Goal: Navigation & Orientation: Understand site structure

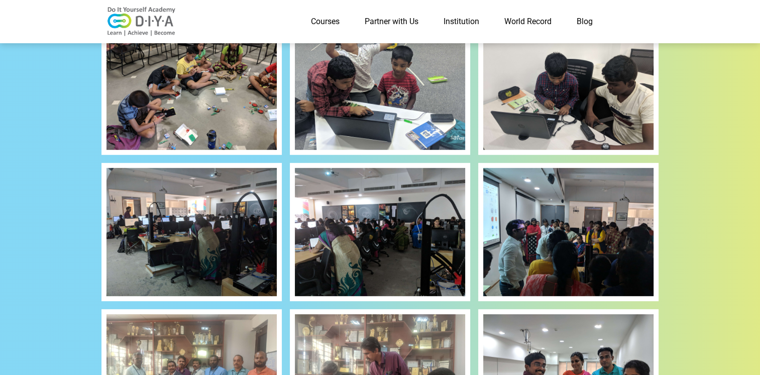
scroll to position [166, 0]
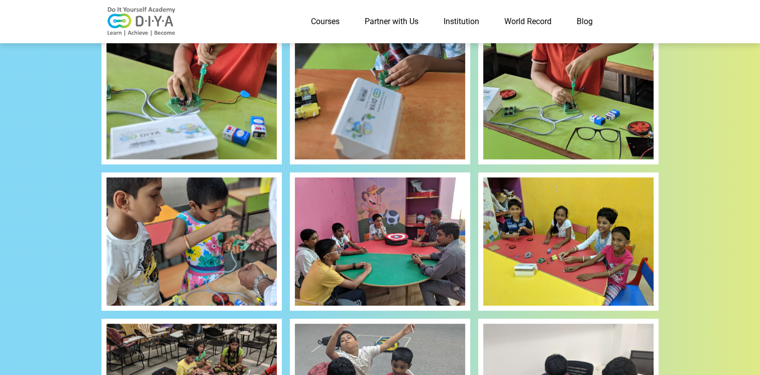
click at [578, 242] on img at bounding box center [568, 241] width 170 height 128
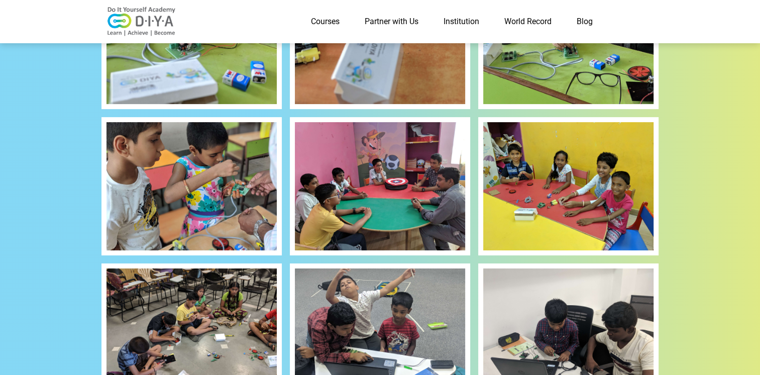
scroll to position [251, 0]
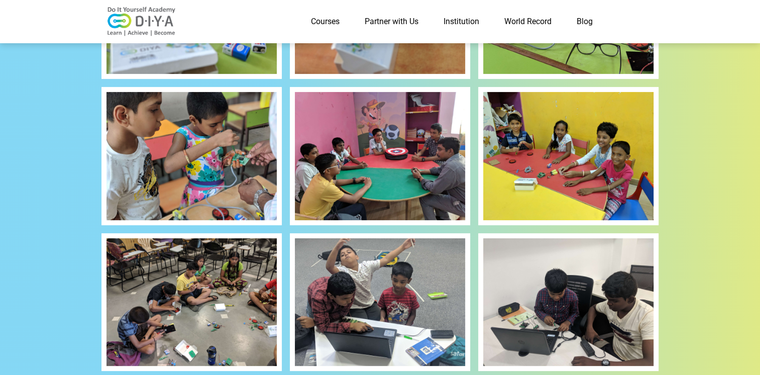
click at [602, 171] on img at bounding box center [568, 156] width 170 height 128
click at [326, 19] on link "Courses" at bounding box center [325, 22] width 54 height 20
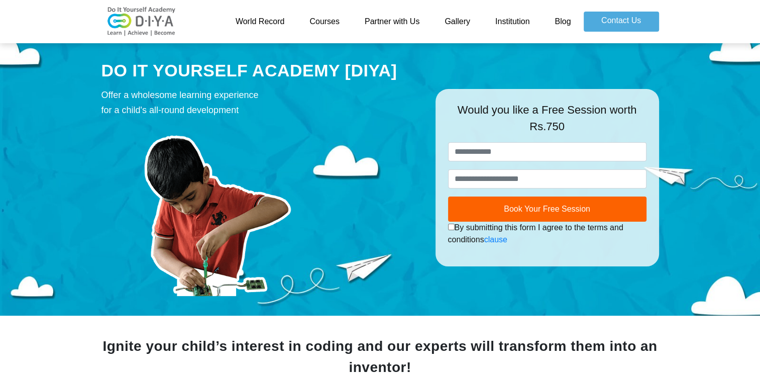
click at [320, 15] on link "Courses" at bounding box center [324, 22] width 55 height 20
click at [324, 25] on link "Courses" at bounding box center [324, 22] width 55 height 20
click at [325, 13] on link "Courses" at bounding box center [324, 22] width 55 height 20
click at [460, 21] on link "Gallery" at bounding box center [457, 22] width 51 height 20
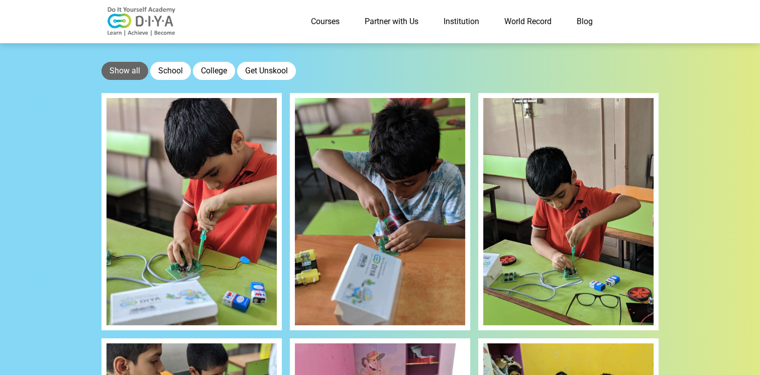
click at [453, 20] on link "Institution" at bounding box center [461, 22] width 61 height 20
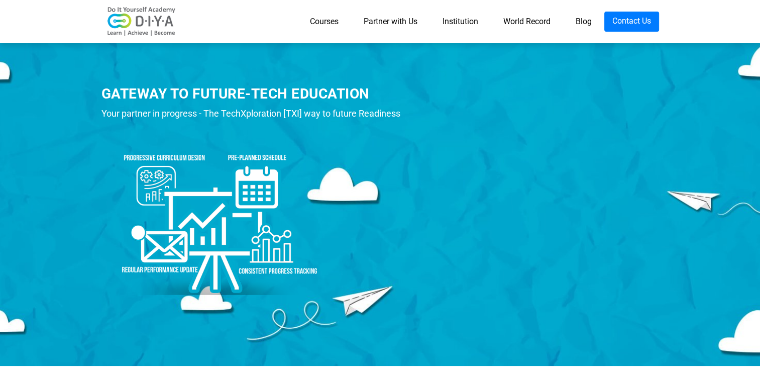
click at [586, 22] on link "Blog" at bounding box center [583, 22] width 41 height 20
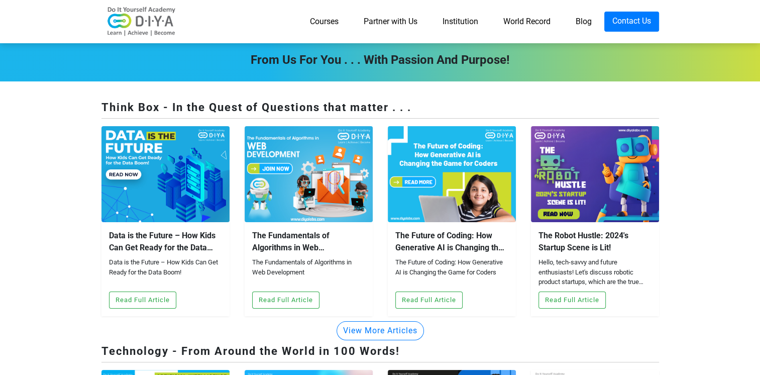
click at [520, 22] on link "World Record" at bounding box center [527, 22] width 72 height 20
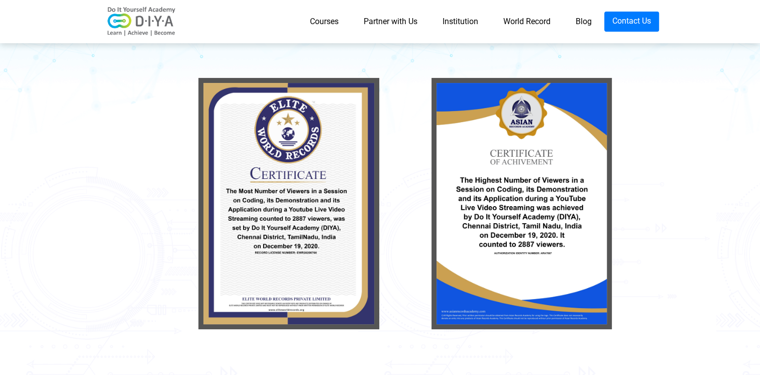
scroll to position [151, 0]
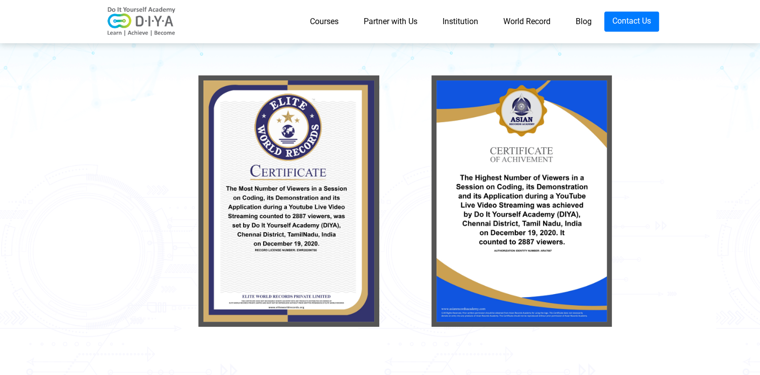
click at [582, 16] on link "Blog" at bounding box center [583, 22] width 41 height 20
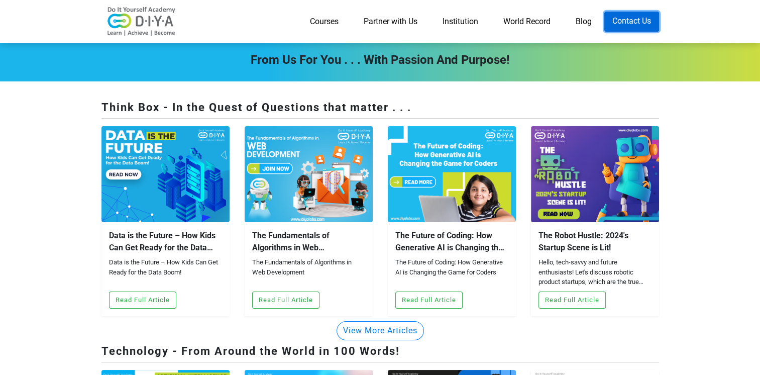
click at [620, 17] on link "Contact Us" at bounding box center [631, 22] width 55 height 20
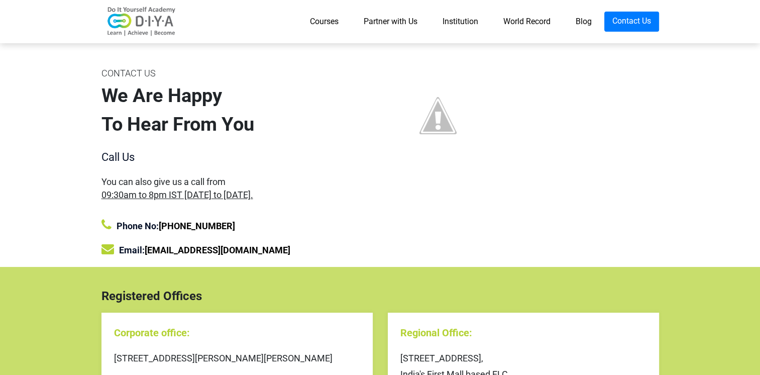
click at [454, 21] on link "Institution" at bounding box center [460, 22] width 61 height 20
